Goal: Task Accomplishment & Management: Manage account settings

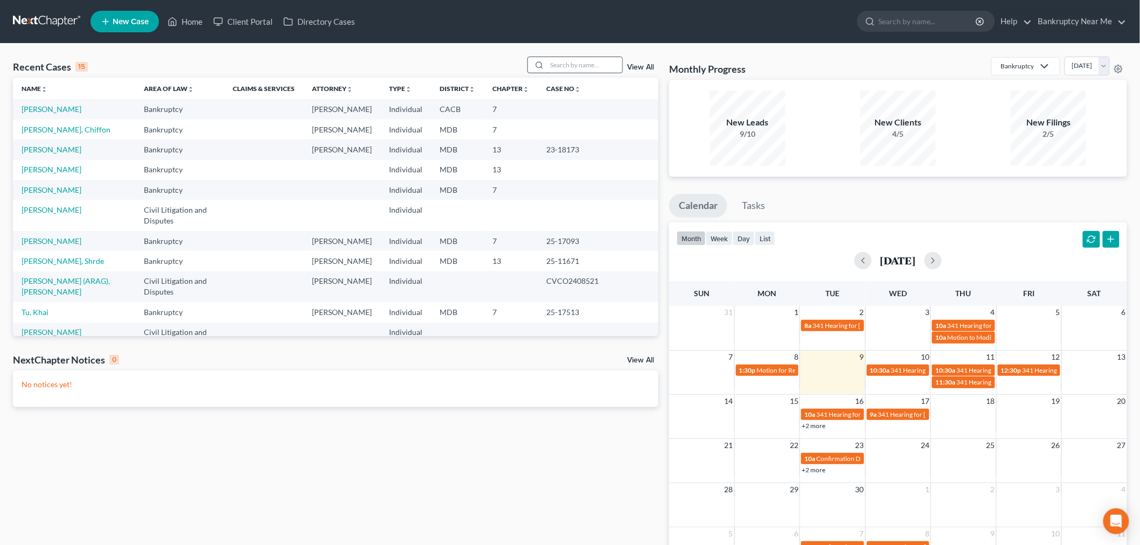
click at [570, 65] on input "search" at bounding box center [584, 65] width 75 height 16
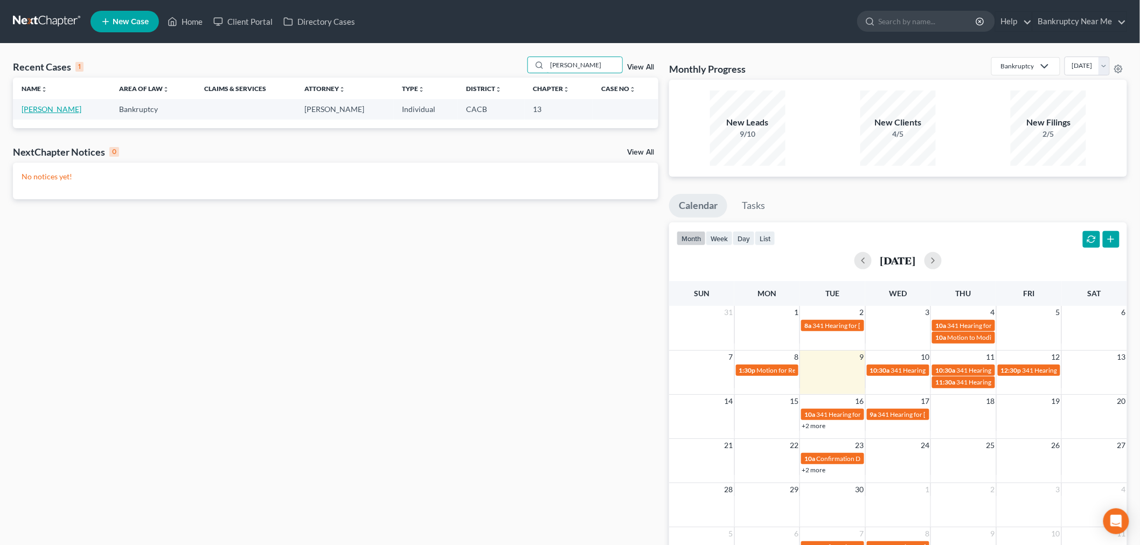
type input "cleland"
click at [65, 111] on link "Cleland, Robert" at bounding box center [52, 109] width 60 height 9
select select "6"
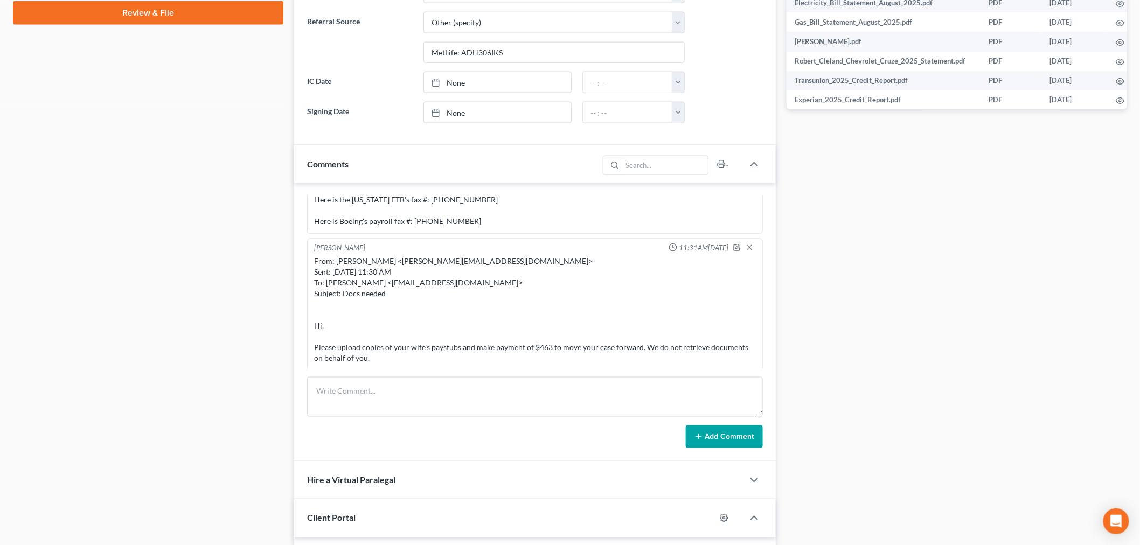
scroll to position [658, 0]
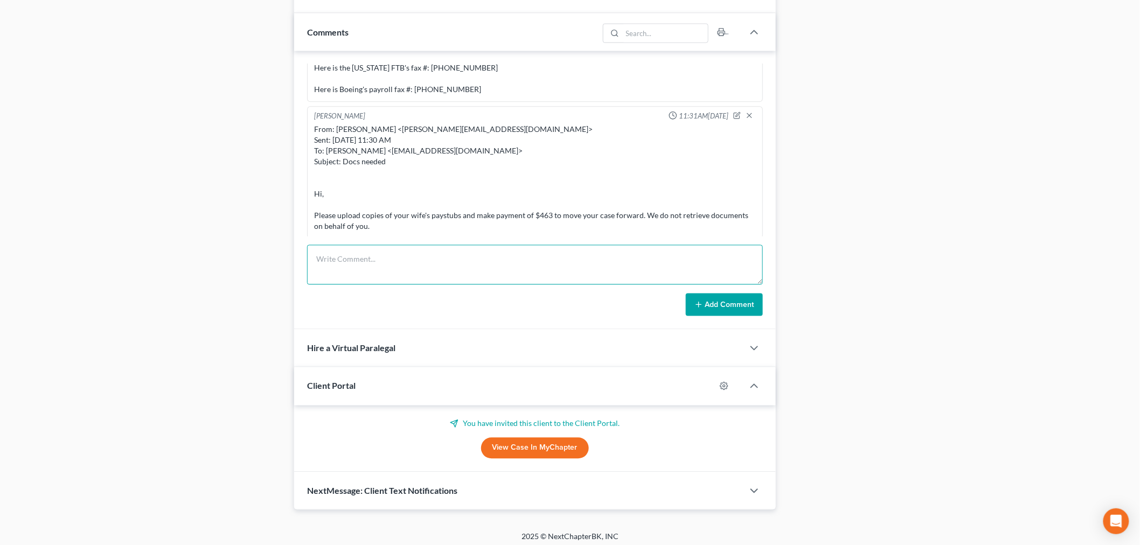
click at [642, 253] on textarea at bounding box center [535, 265] width 456 height 40
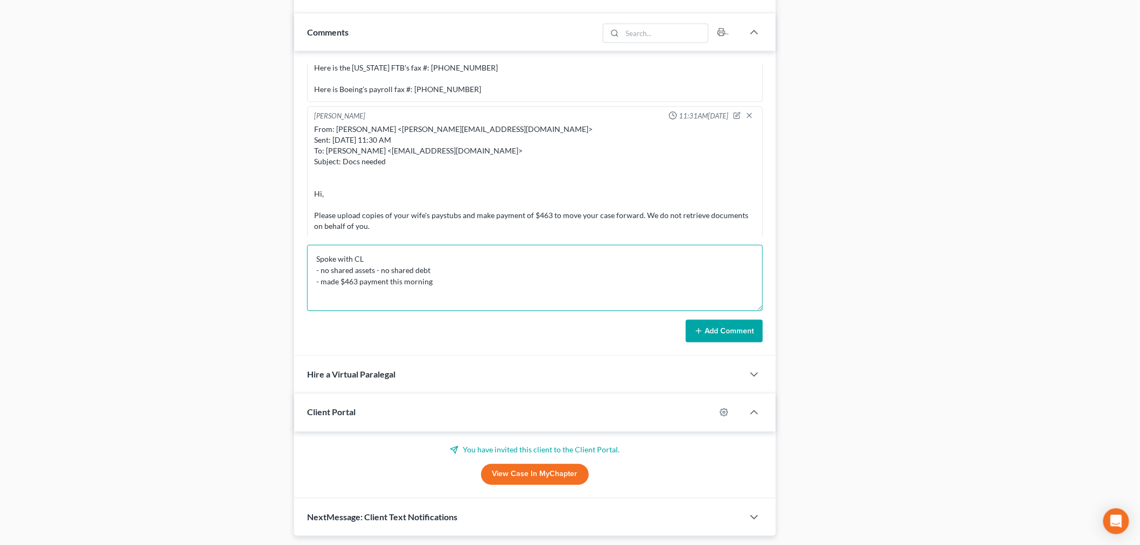
scroll to position [0, 0]
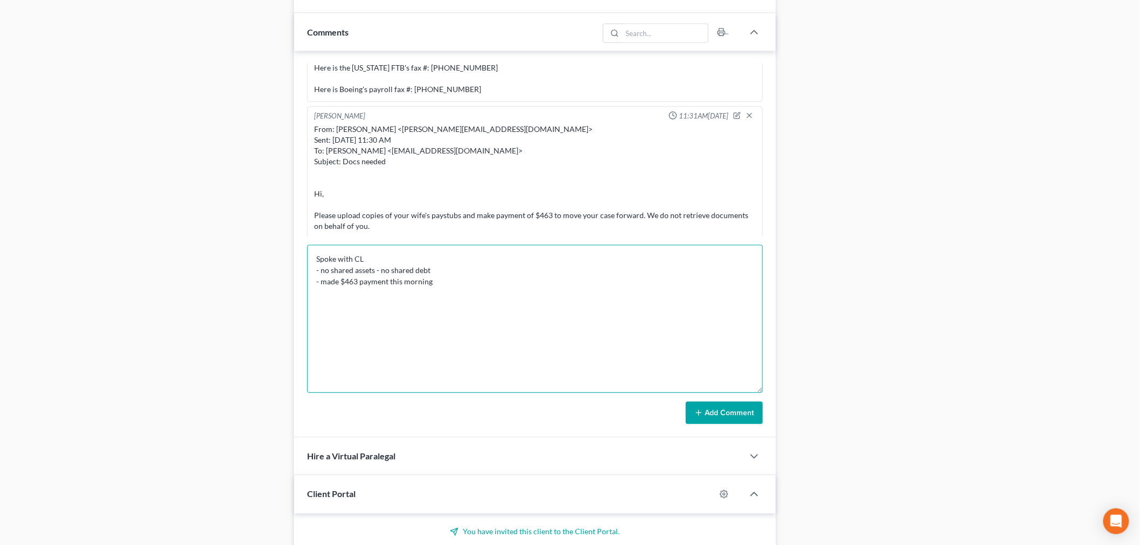
drag, startPoint x: 754, startPoint y: 277, endPoint x: 785, endPoint y: 401, distance: 127.7
click at [781, 412] on div "Updates & News × California Central District Notes: Take a look at NextChapter'…" at bounding box center [711, 32] width 844 height 1174
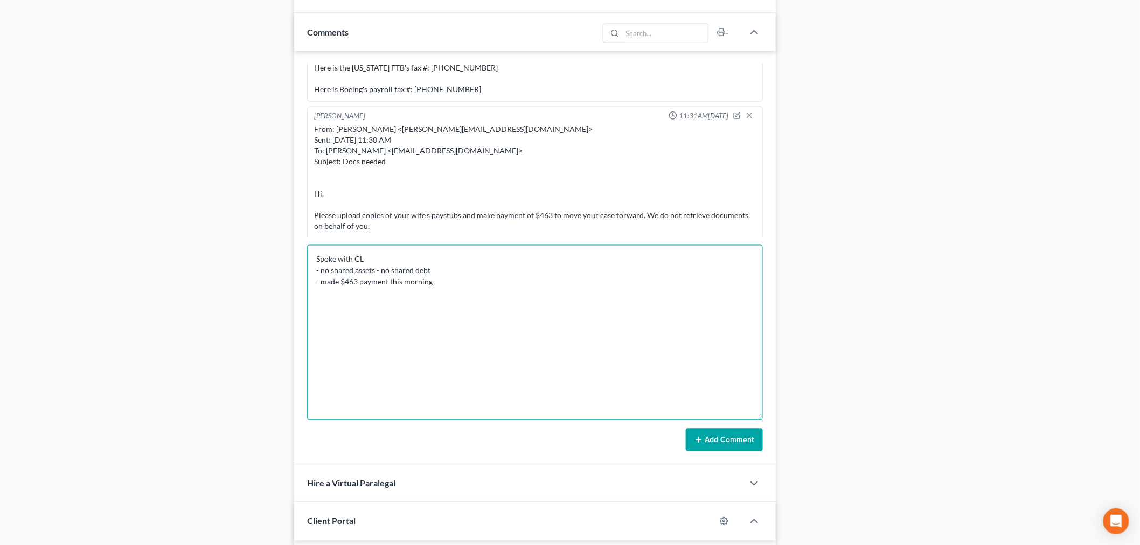
type textarea "Spoke with CL - no shared assets - no shared debt - made $463 payment this morn…"
click at [736, 438] on button "Add Comment" at bounding box center [724, 440] width 77 height 23
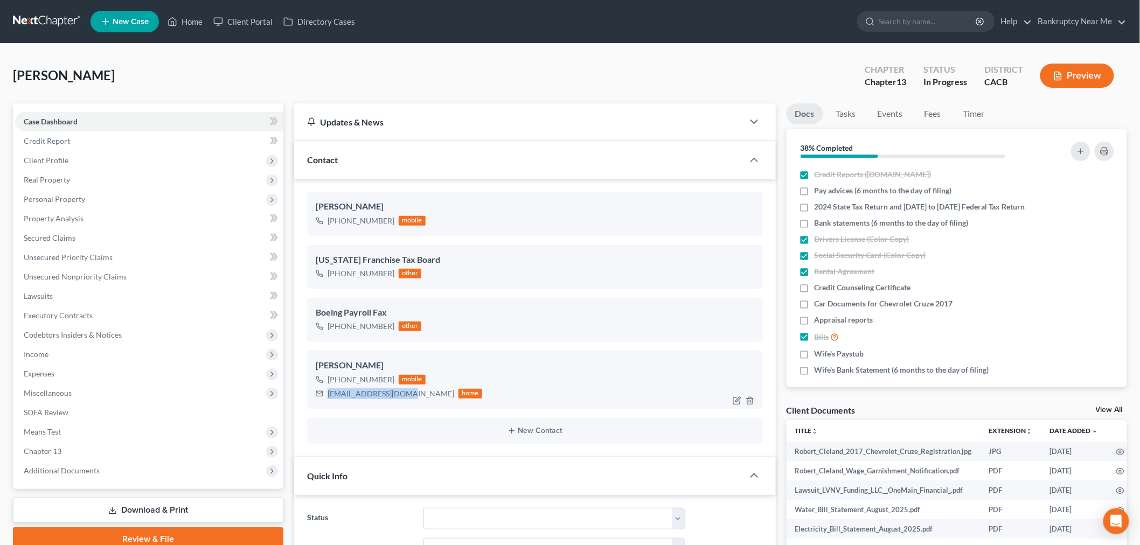
drag, startPoint x: 401, startPoint y: 395, endPoint x: 322, endPoint y: 392, distance: 79.8
click at [322, 392] on div "tcleland47@gmail.com home" at bounding box center [399, 394] width 166 height 14
copy div "tcleland47@gmail.com"
click at [540, 437] on div "New Contact" at bounding box center [535, 431] width 456 height 26
click at [540, 427] on button "New Contact" at bounding box center [535, 431] width 439 height 9
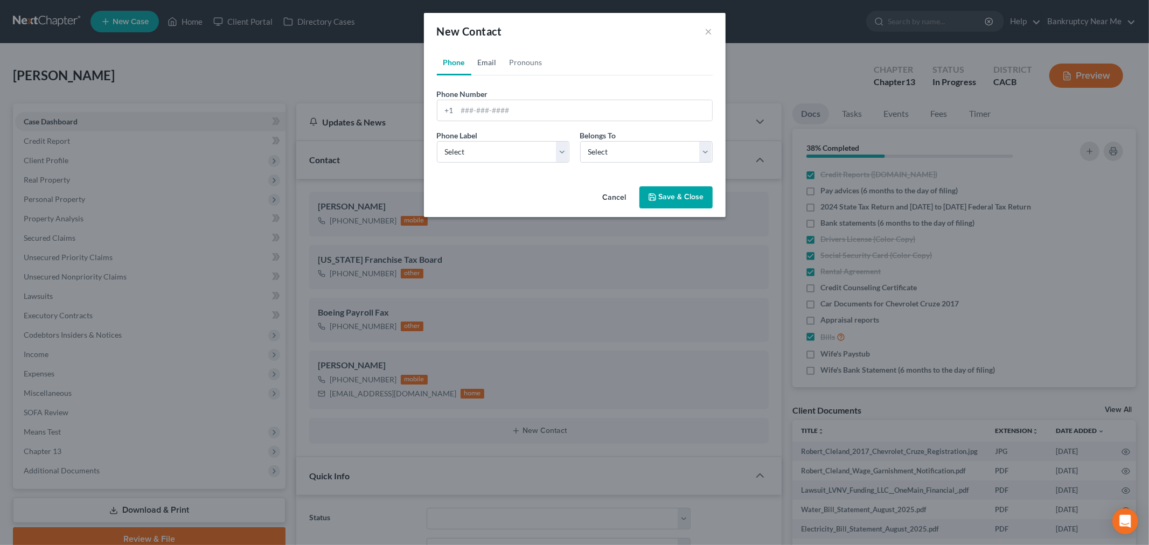
click at [494, 47] on div "New Contact ×" at bounding box center [575, 31] width 302 height 37
click at [486, 60] on link "Email" at bounding box center [487, 63] width 32 height 26
click at [497, 104] on input "email" at bounding box center [584, 110] width 255 height 20
type input "terryandco@icloud.com"
click at [484, 148] on select "Select Home Work Other" at bounding box center [503, 152] width 133 height 22
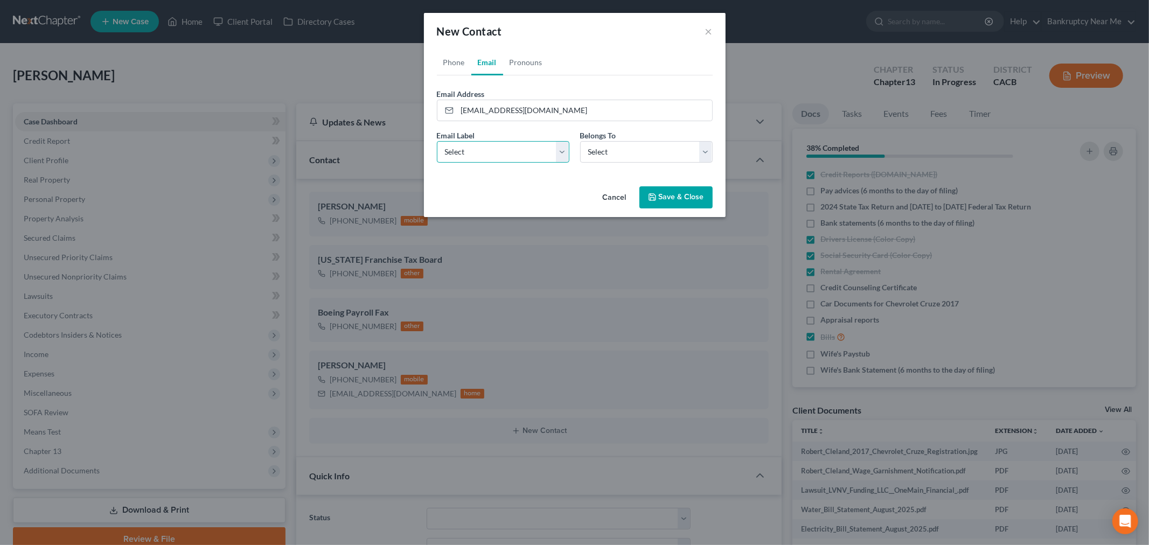
select select "2"
click at [437, 141] on select "Select Home Work Other" at bounding box center [503, 152] width 133 height 22
drag, startPoint x: 607, startPoint y: 146, endPoint x: 609, endPoint y: 155, distance: 8.9
click at [607, 146] on select "Select Client Other" at bounding box center [646, 152] width 133 height 22
select select "1"
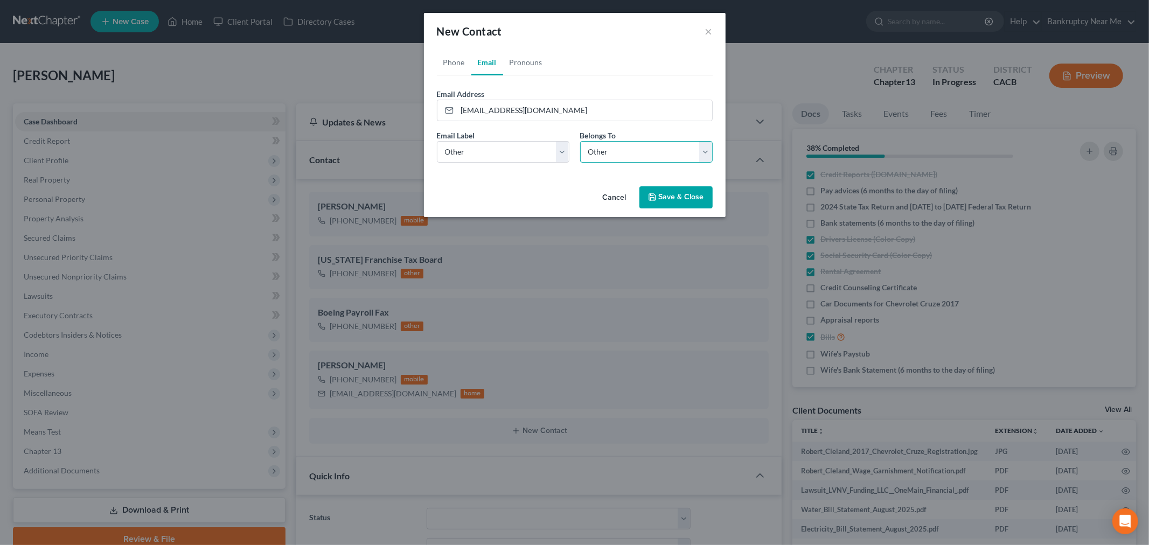
click at [580, 141] on select "Select Client Other" at bounding box center [646, 152] width 133 height 22
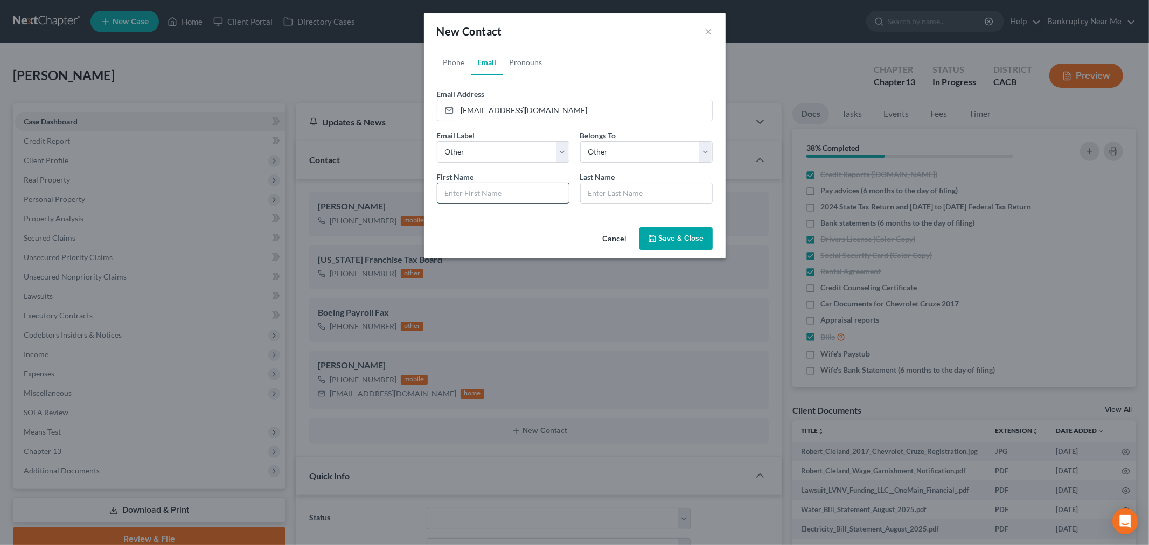
click at [517, 192] on input "text" at bounding box center [502, 193] width 131 height 20
type input "Terry"
click at [616, 196] on input "Cleland )NFS)" at bounding box center [646, 193] width 131 height 20
type input "Cleland (NFS)"
click at [681, 232] on button "Save & Close" at bounding box center [676, 238] width 73 height 23
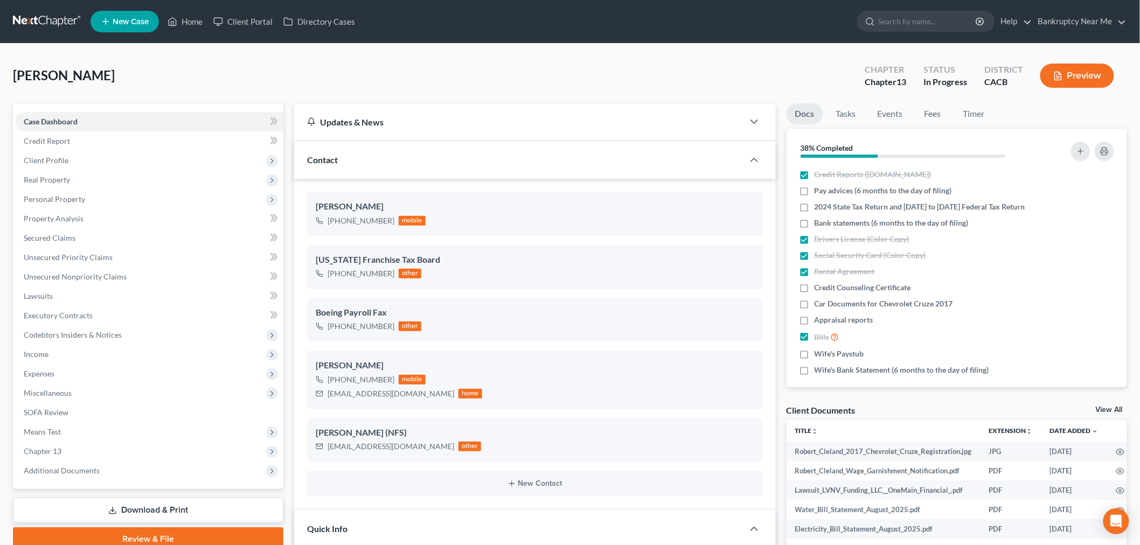
drag, startPoint x: 387, startPoint y: 206, endPoint x: 302, endPoint y: 206, distance: 85.1
click at [302, 206] on div "Robert Cleland Jr +1 (714) 943-6460 mobile California Franchise Tax Board +1 (9…" at bounding box center [535, 344] width 482 height 331
drag, startPoint x: 404, startPoint y: 395, endPoint x: 315, endPoint y: 395, distance: 89.4
click at [315, 395] on div "Robert Cleland Jr +1 (714) 943-6460 mobile tcleland47@gmail.com home" at bounding box center [535, 380] width 456 height 58
copy div "tcleland47@gmail.com"
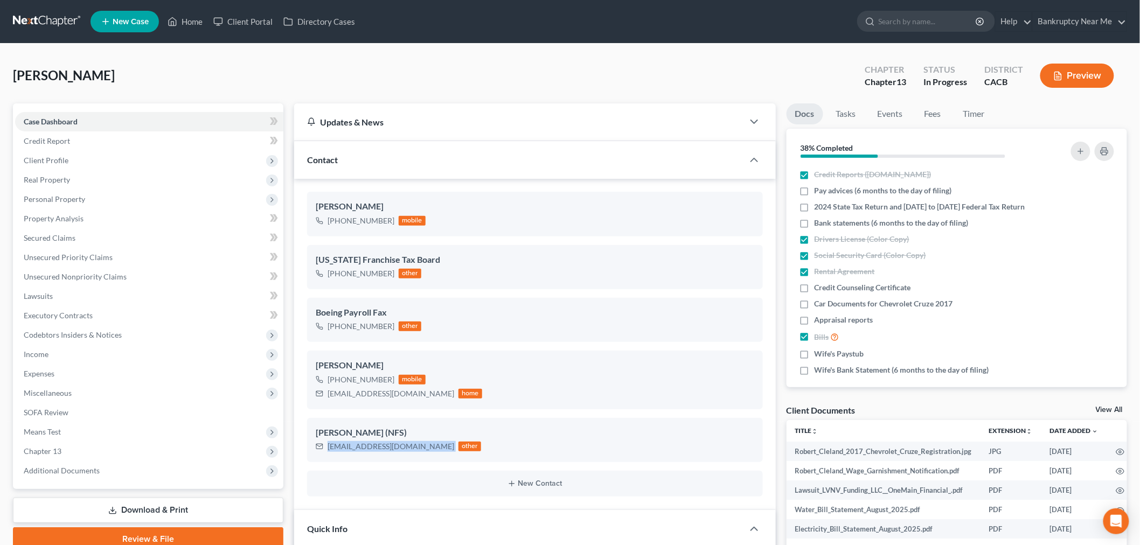
drag, startPoint x: 396, startPoint y: 448, endPoint x: 302, endPoint y: 450, distance: 94.3
click at [302, 450] on div "Robert Cleland Jr +1 (714) 943-6460 mobile California Franchise Tax Board +1 (9…" at bounding box center [535, 344] width 482 height 331
copy div "terryandco@icloud.com"
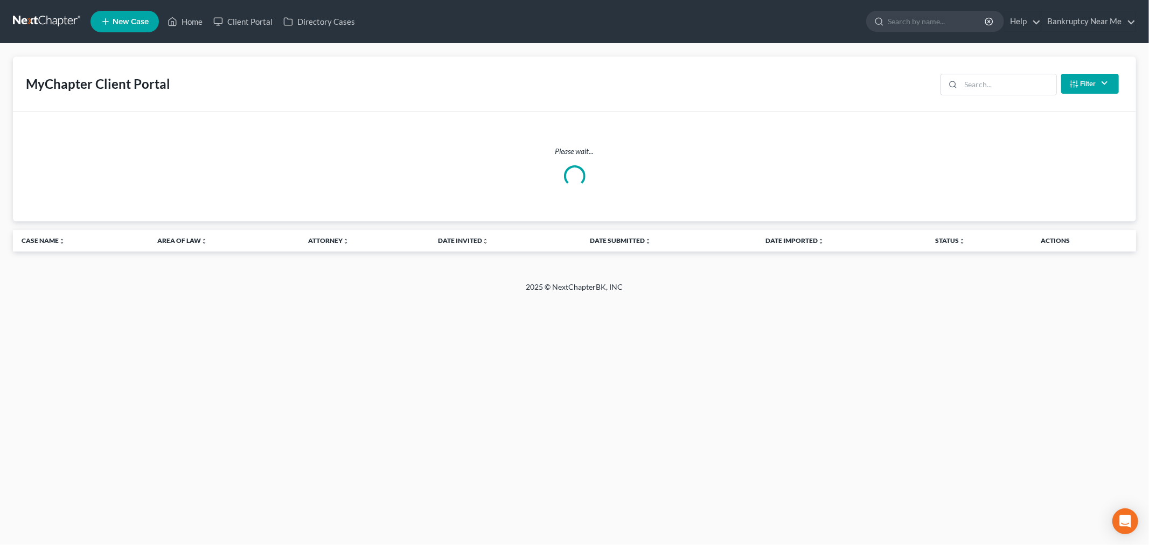
click at [476, 57] on div "MyChapter Client Portal Filter Status Filter... Invited In Progress Ready To Re…" at bounding box center [574, 84] width 1123 height 55
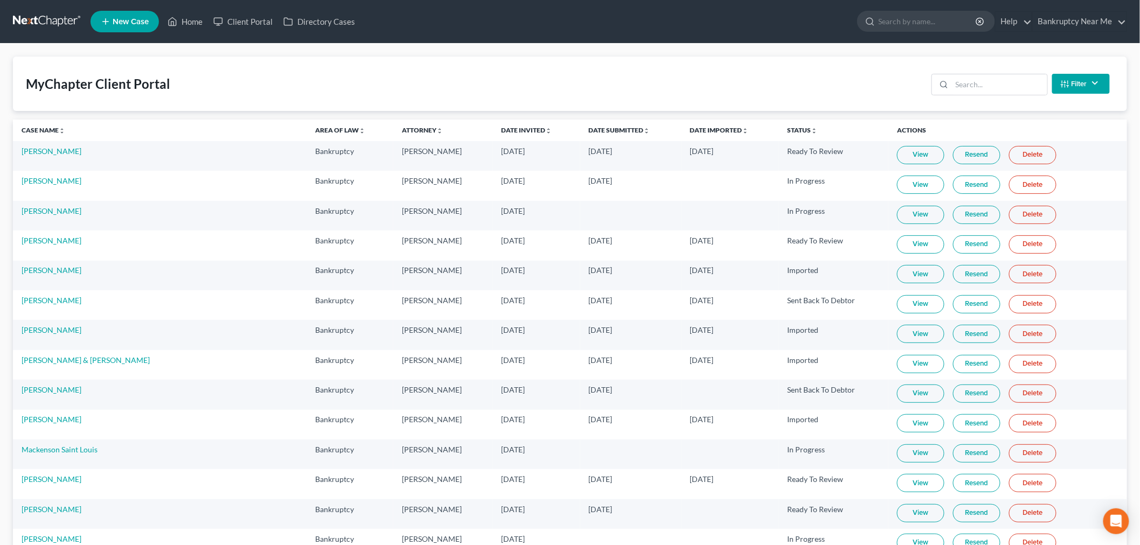
scroll to position [7794, 0]
